Goal: Task Accomplishment & Management: Manage account settings

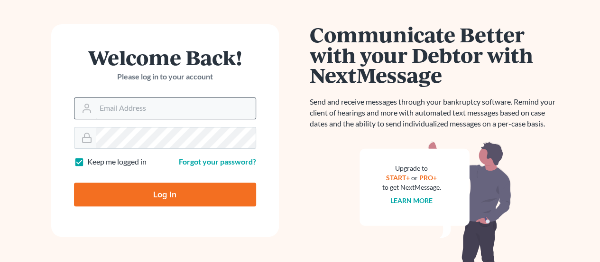
scroll to position [95, 0]
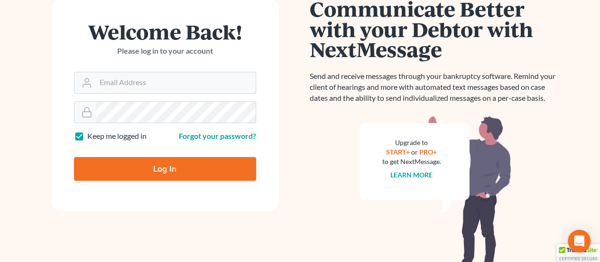
type input "[EMAIL_ADDRESS][DOMAIN_NAME]"
click at [192, 174] on input "Log In" at bounding box center [165, 169] width 182 height 24
type input "Thinking..."
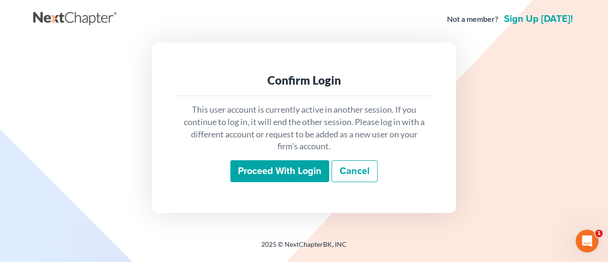
click at [287, 169] on input "Proceed with login" at bounding box center [279, 171] width 99 height 22
